Goal: Task Accomplishment & Management: Use online tool/utility

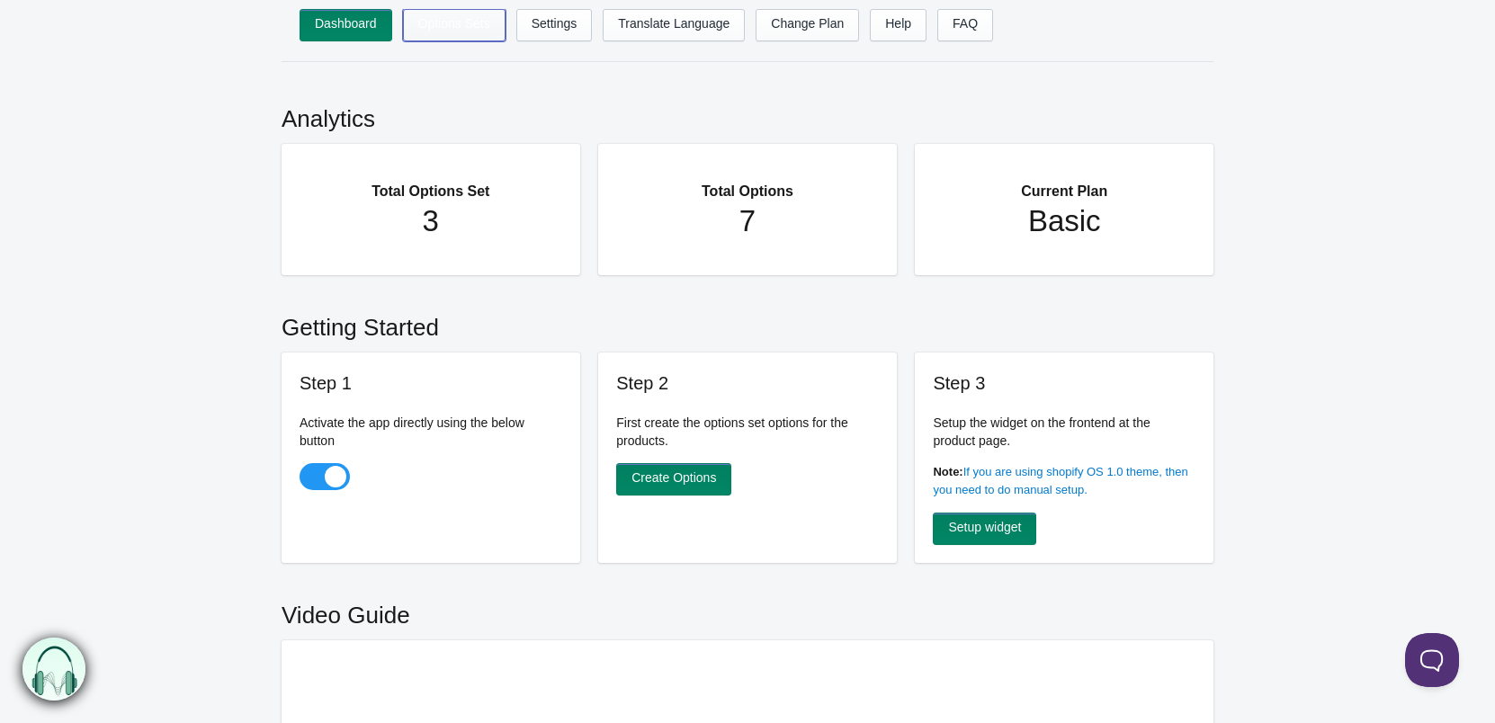
click at [445, 31] on link "Options Sets" at bounding box center [454, 25] width 103 height 32
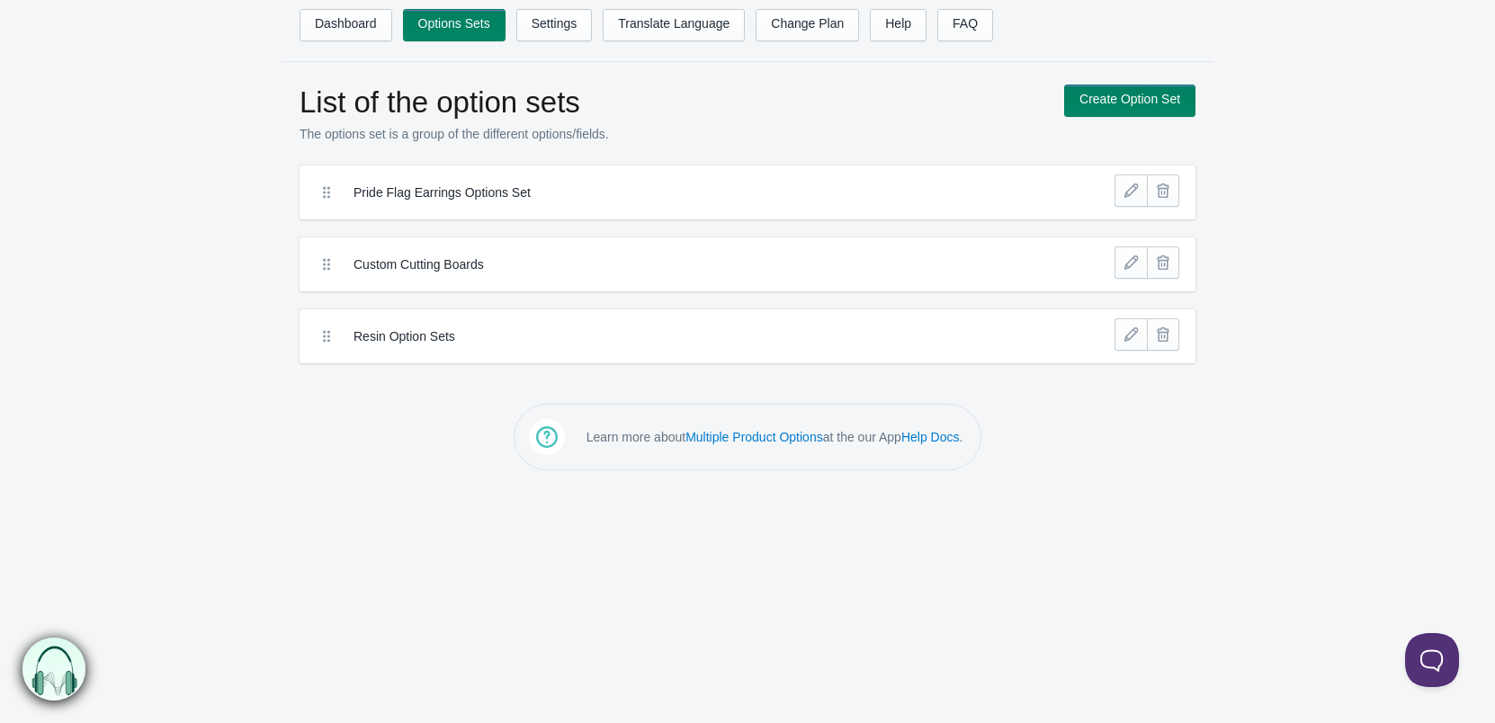
click at [434, 271] on label "Custom Cutting Boards" at bounding box center [682, 265] width 656 height 18
click at [364, 334] on label "Resin Option Sets" at bounding box center [682, 337] width 656 height 18
click at [1117, 334] on link at bounding box center [1131, 335] width 32 height 32
